Goal: Task Accomplishment & Management: Use online tool/utility

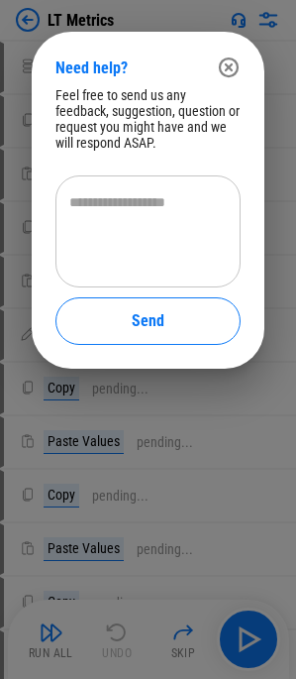
scroll to position [331, 0]
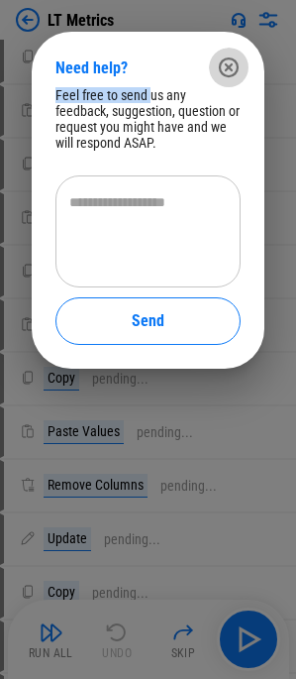
drag, startPoint x: 0, startPoint y: 0, endPoint x: 230, endPoint y: 68, distance: 239.8
click at [230, 68] on icon "button" at bounding box center [229, 67] width 20 height 20
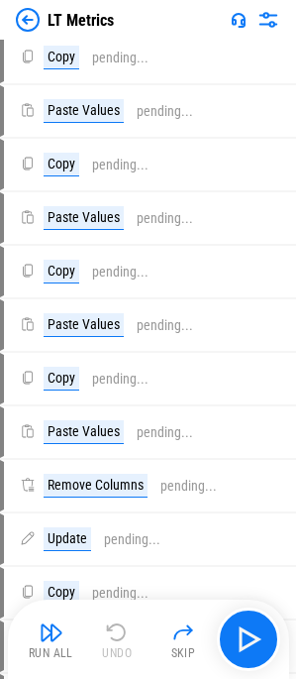
click at [88, 18] on div "LT Metrics" at bounding box center [81, 20] width 66 height 19
click at [25, 23] on img at bounding box center [28, 20] width 24 height 24
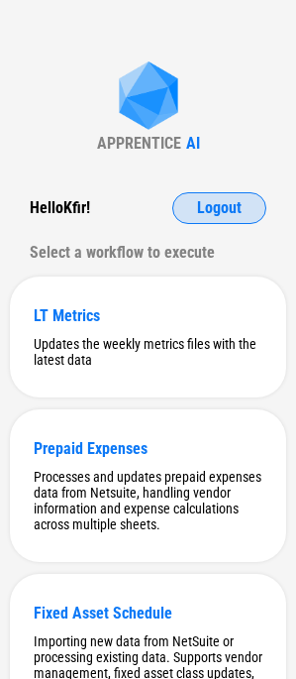
click at [202, 215] on span "Logout" at bounding box center [219, 208] width 45 height 16
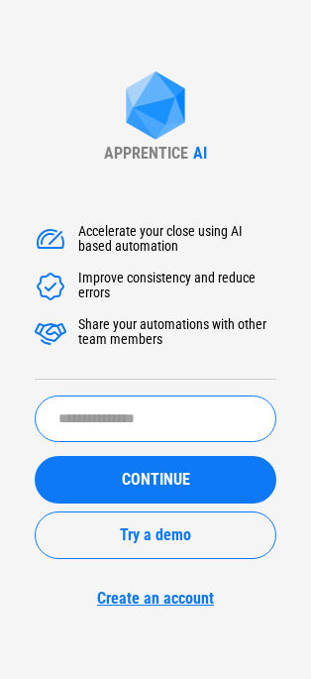
drag, startPoint x: 152, startPoint y: 428, endPoint x: 147, endPoint y: 399, distance: 29.2
click at [152, 415] on input "text" at bounding box center [156, 418] width 242 height 47
type input "*"
click at [180, 426] on input "text" at bounding box center [156, 418] width 242 height 47
click at [160, 431] on input "text" at bounding box center [156, 418] width 242 height 47
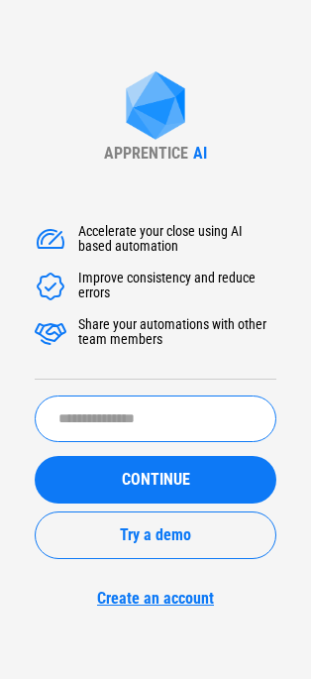
paste input "*****"
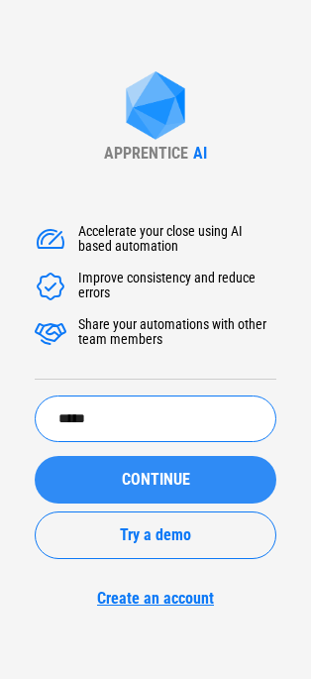
type input "*****"
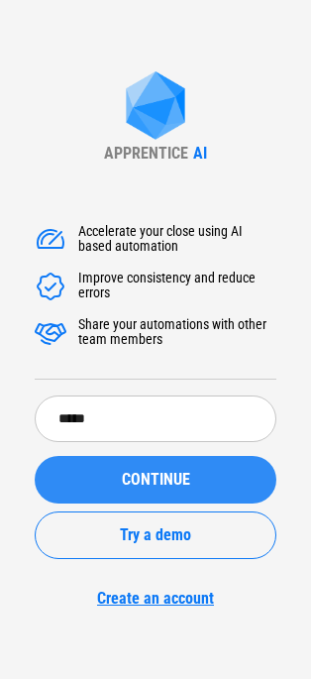
click at [156, 491] on button "CONTINUE" at bounding box center [156, 480] width 242 height 48
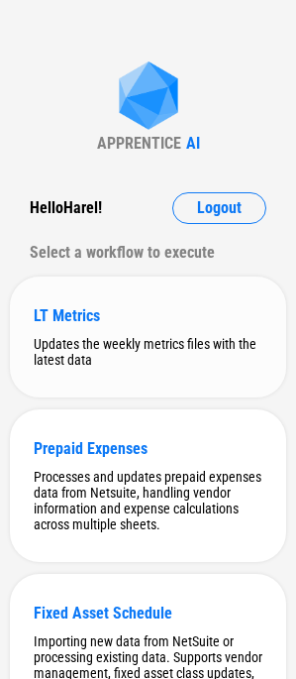
click at [150, 325] on div "LT Metrics Updates the weekly metrics files with the latest data" at bounding box center [148, 336] width 276 height 121
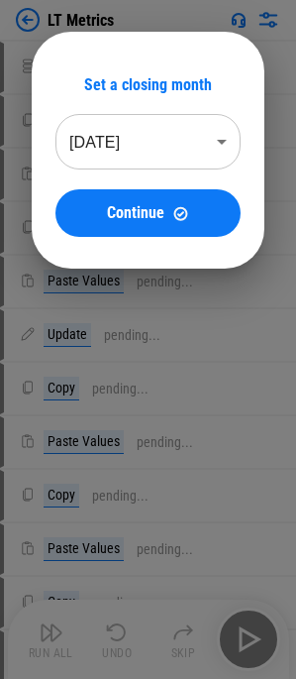
click at [177, 373] on div at bounding box center [148, 339] width 296 height 679
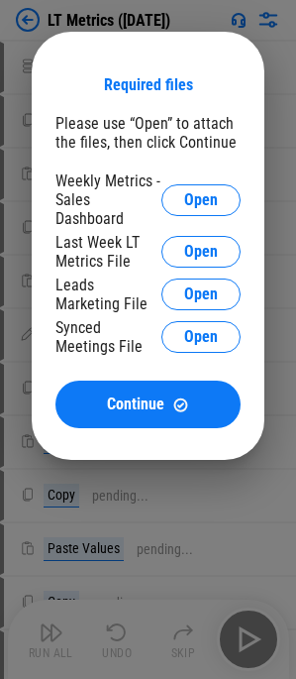
click at [187, 452] on div "Required files Please use “Open” to attach the files, then click Continue Weekl…" at bounding box center [148, 245] width 296 height 491
